Goal: Task Accomplishment & Management: Manage account settings

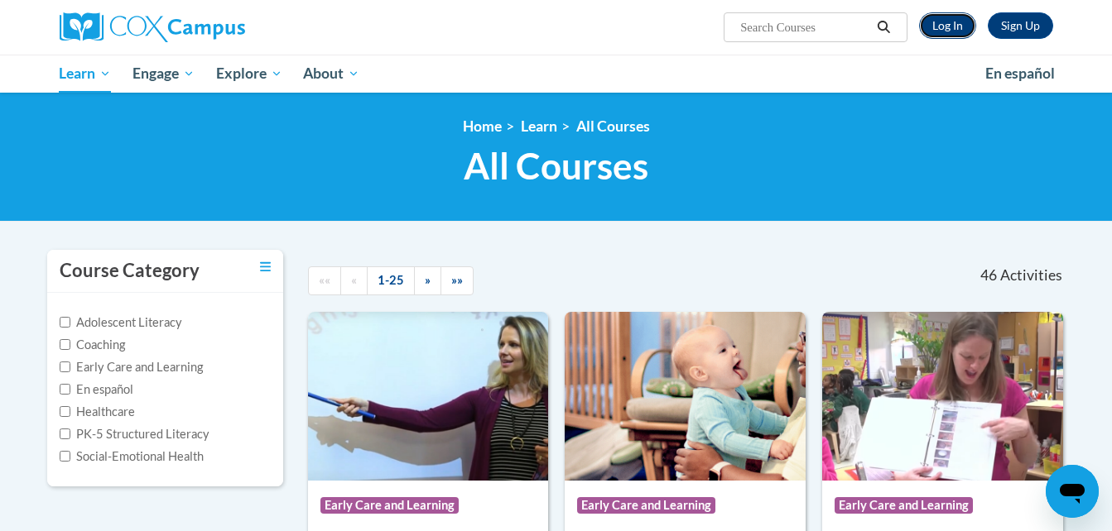
click at [945, 26] on link "Log In" at bounding box center [947, 25] width 57 height 26
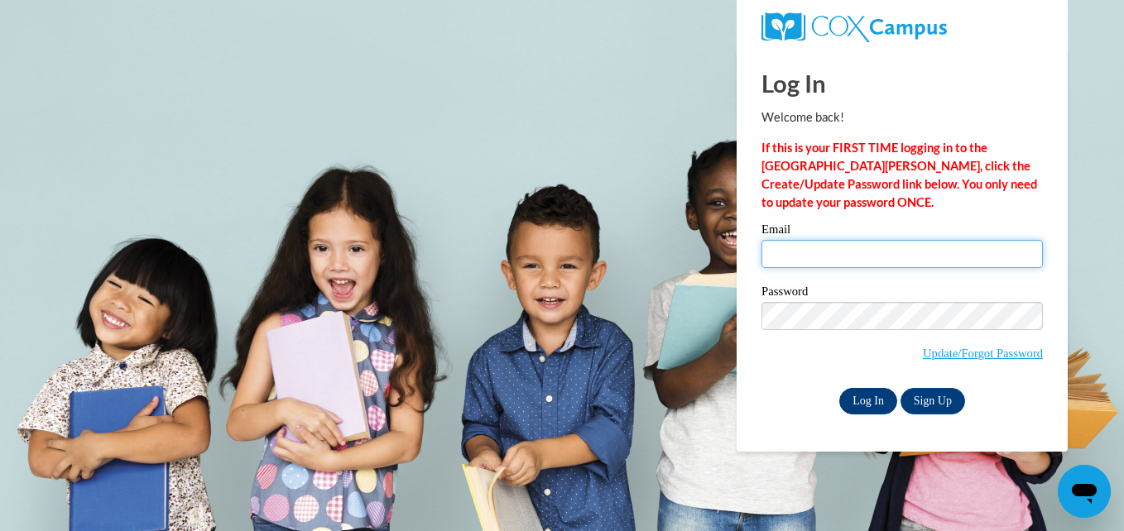
type input "meeka7@hotmail.com"
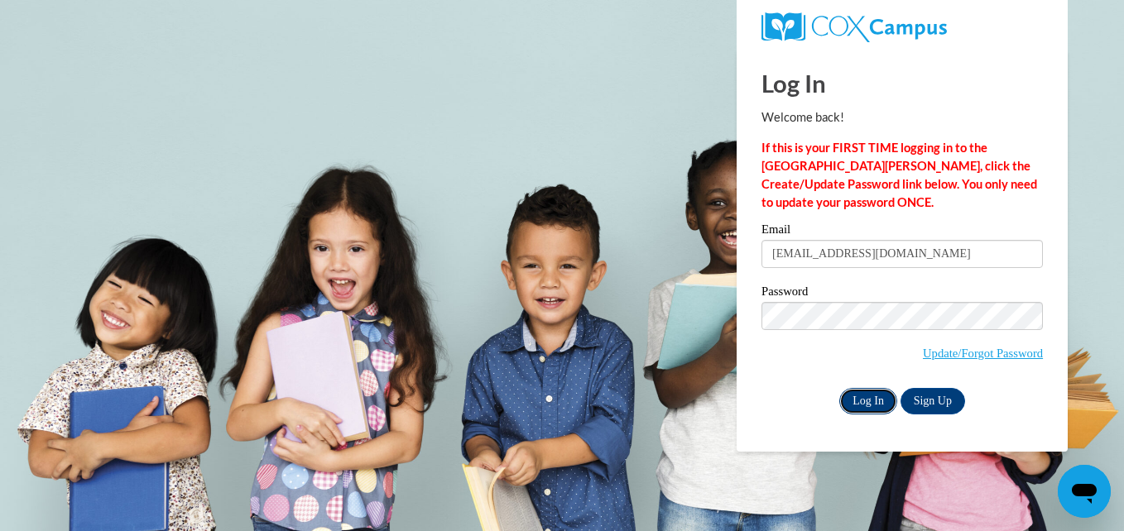
click at [872, 404] on input "Log In" at bounding box center [868, 401] width 58 height 26
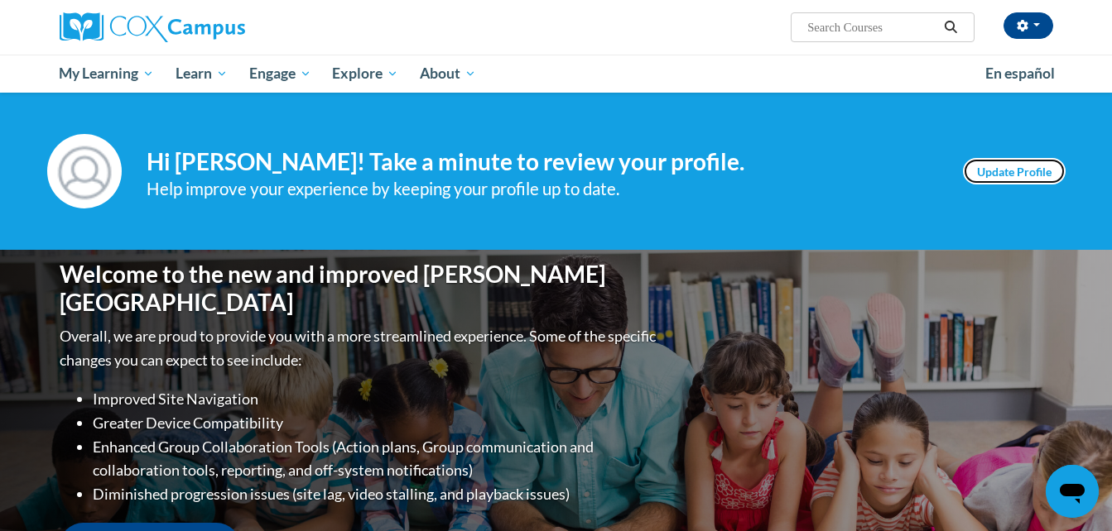
click at [1023, 171] on link "Update Profile" at bounding box center [1014, 171] width 103 height 26
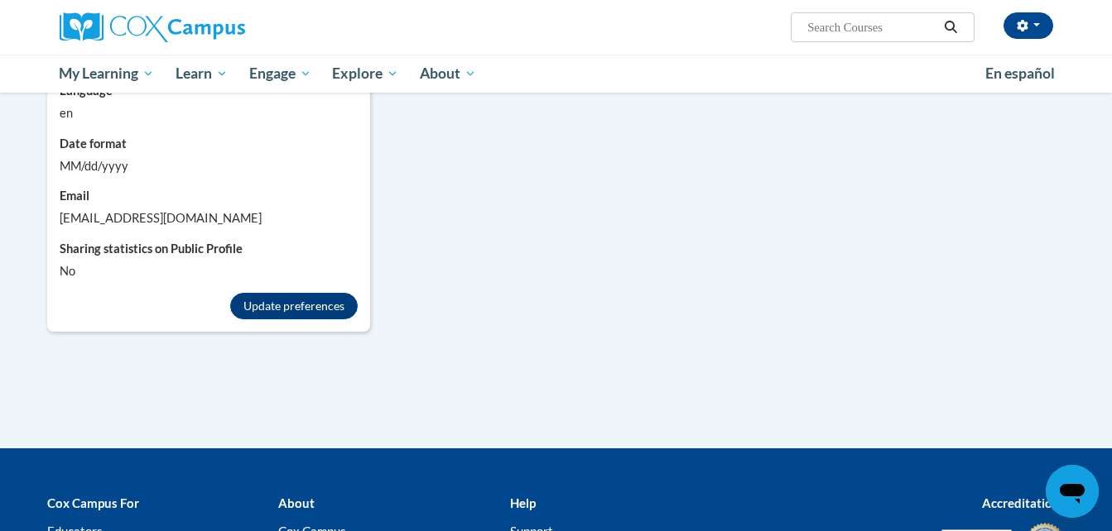
scroll to position [1540, 0]
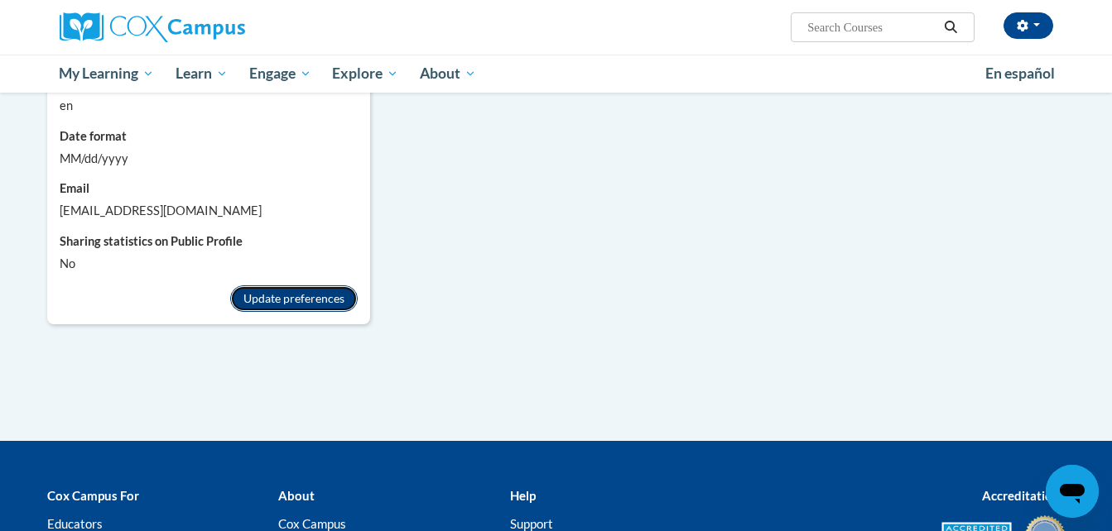
click at [309, 286] on button "Update preferences" at bounding box center [293, 299] width 127 height 26
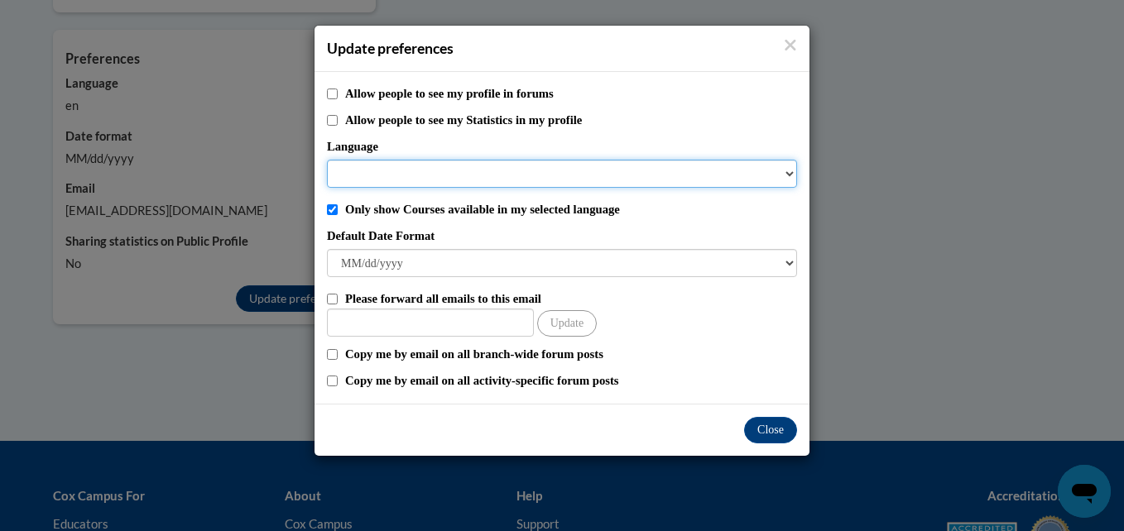
click at [791, 176] on select "Language" at bounding box center [562, 174] width 470 height 28
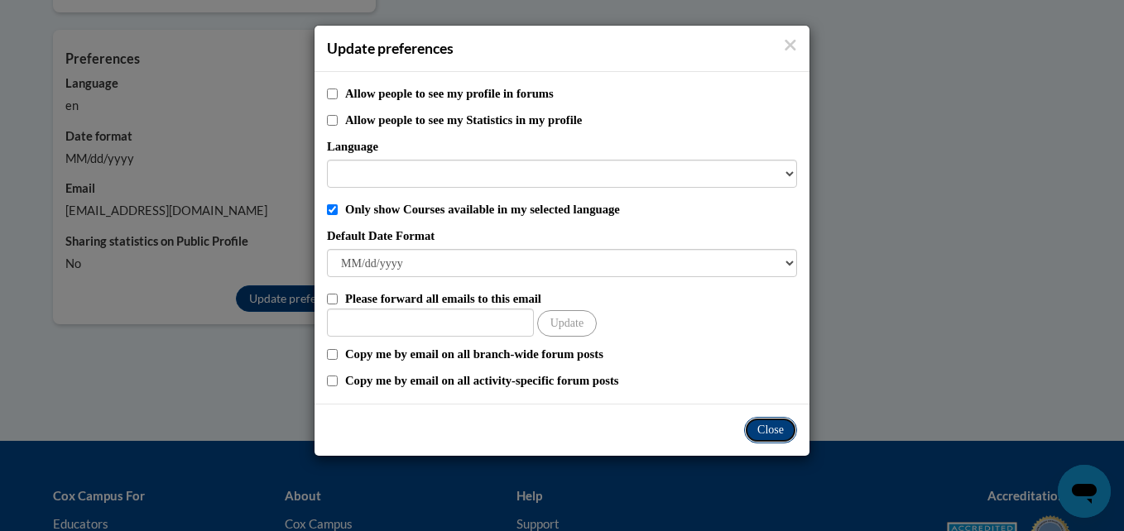
click at [764, 434] on button "Close" at bounding box center [770, 430] width 53 height 26
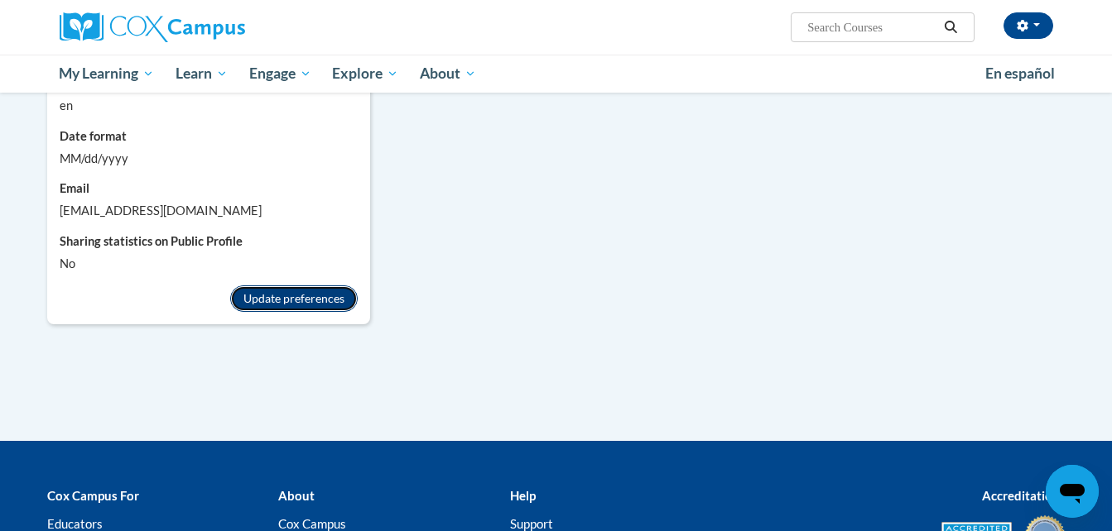
click at [296, 286] on button "Update preferences" at bounding box center [293, 299] width 127 height 26
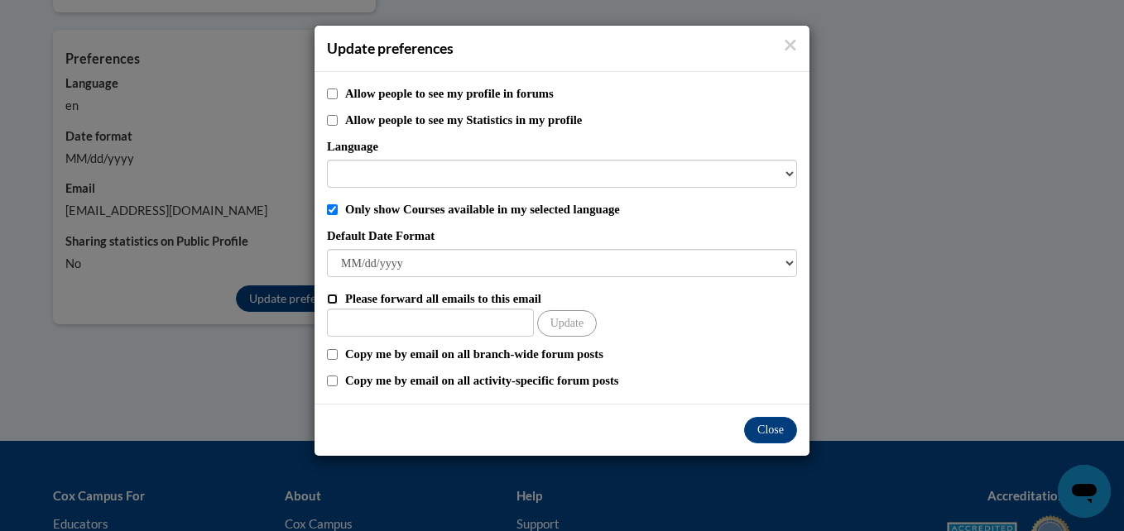
click at [334, 301] on input "Please forward all emails to this email" at bounding box center [332, 299] width 11 height 11
checkbox input "false"
click at [574, 324] on button "Update" at bounding box center [567, 323] width 60 height 26
click at [788, 48] on icon "Close" at bounding box center [791, 45] width 11 height 11
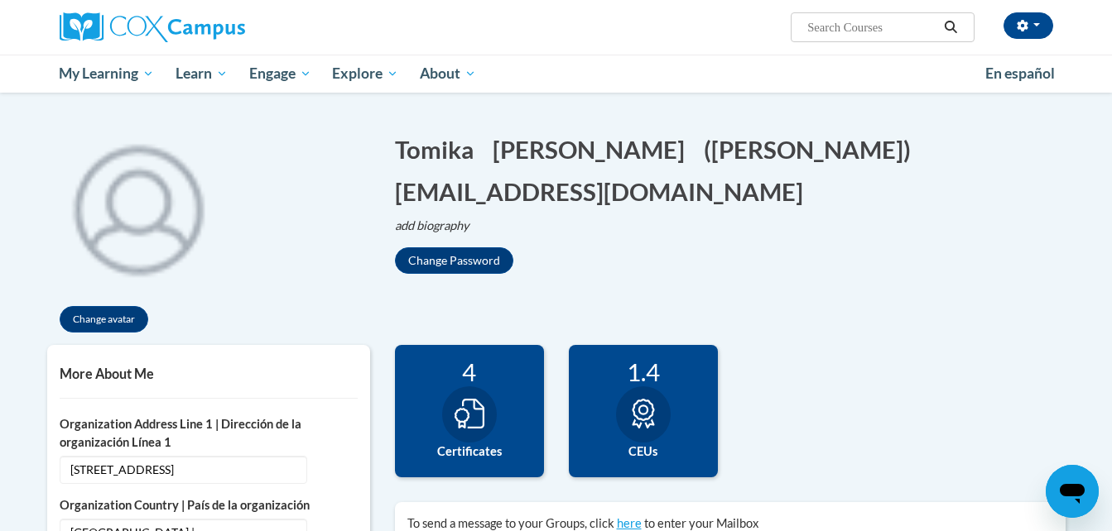
scroll to position [0, 0]
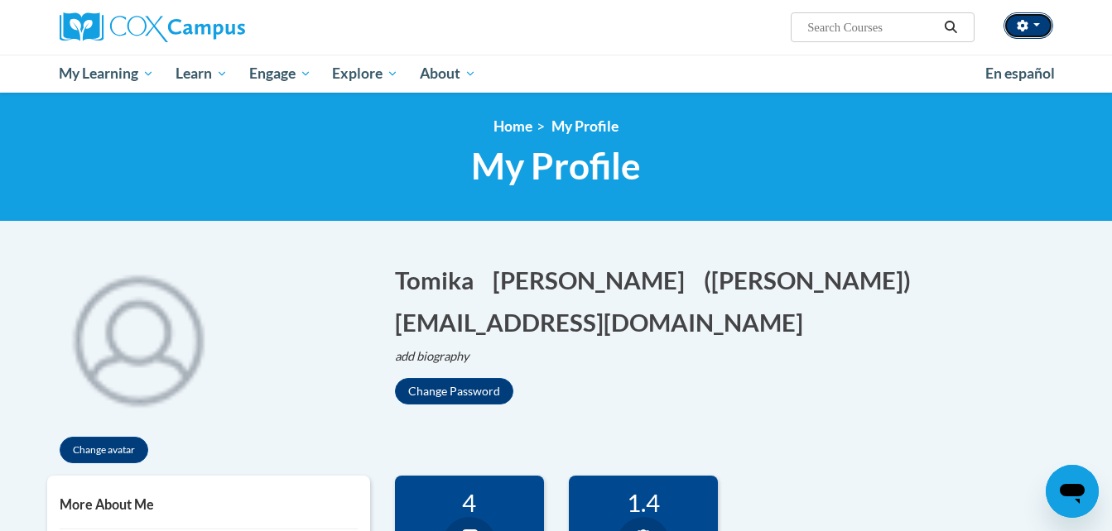
click at [1030, 21] on button "button" at bounding box center [1028, 25] width 50 height 26
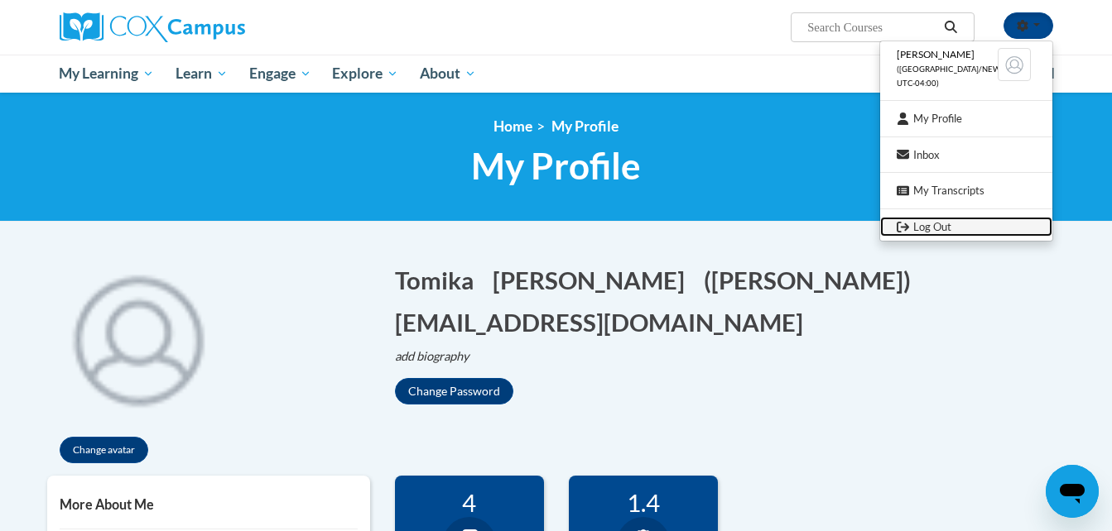
click at [931, 224] on link "Log Out" at bounding box center [966, 227] width 172 height 21
